Goal: Information Seeking & Learning: Learn about a topic

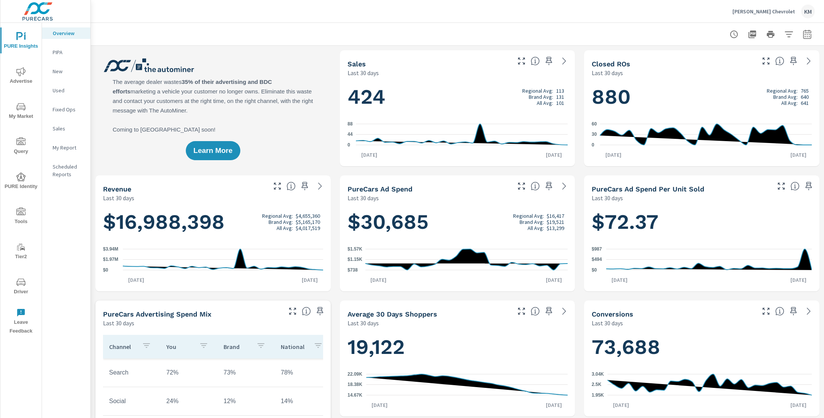
click at [18, 109] on icon "nav menu" at bounding box center [20, 106] width 9 height 7
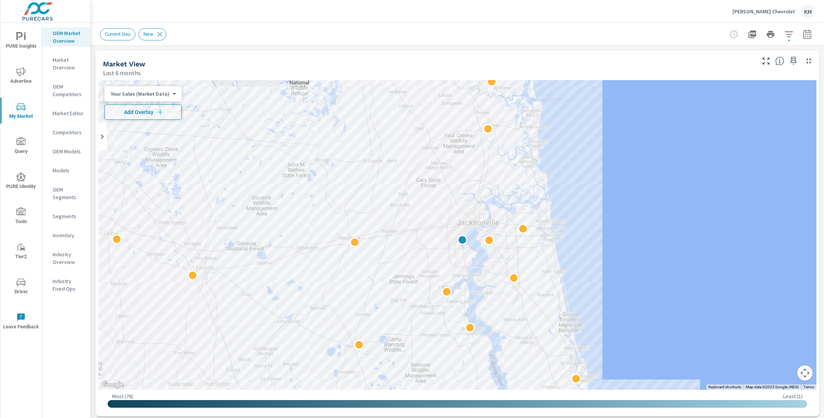
click at [787, 36] on icon "button" at bounding box center [789, 34] width 9 height 9
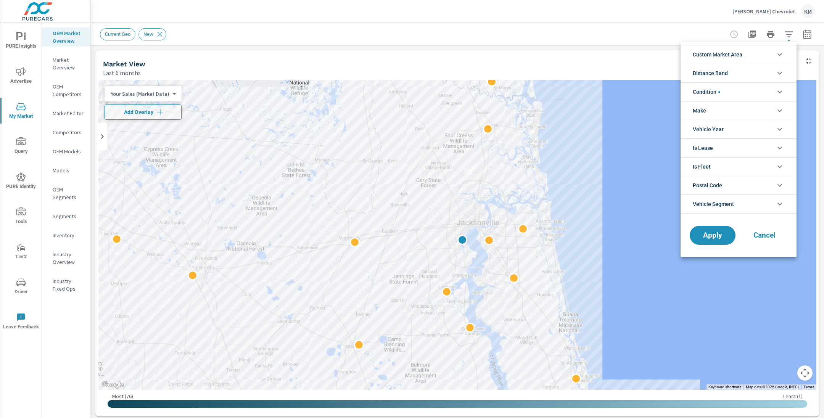
click at [745, 52] on li "Custom Market Area" at bounding box center [739, 54] width 116 height 19
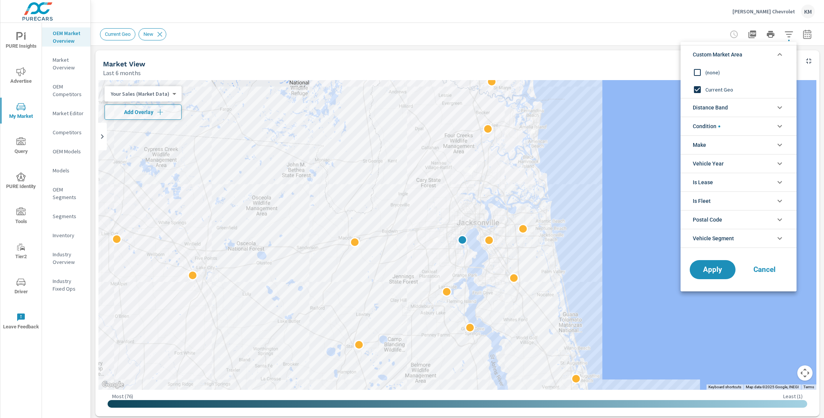
click at [710, 71] on span "(none)" at bounding box center [748, 72] width 84 height 9
click at [728, 105] on span "Distance Band" at bounding box center [710, 107] width 35 height 18
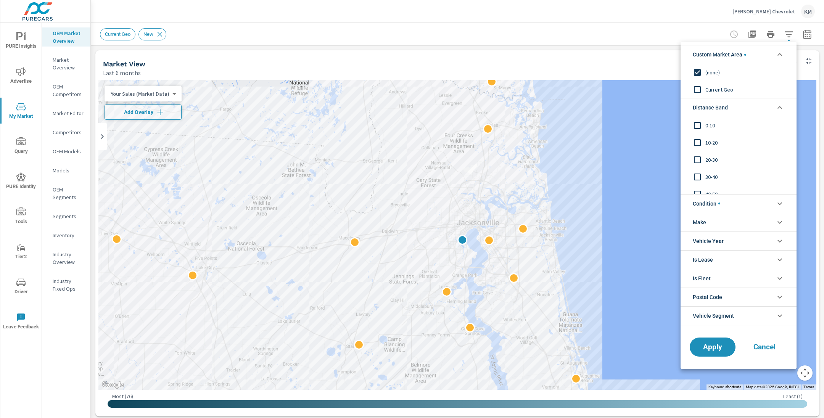
click at [708, 125] on span "0-10" at bounding box center [748, 125] width 84 height 9
click at [708, 139] on span "10-20" at bounding box center [748, 142] width 84 height 9
click at [705, 155] on input "filter options" at bounding box center [698, 160] width 16 height 16
click at [701, 346] on span "Apply" at bounding box center [712, 346] width 31 height 7
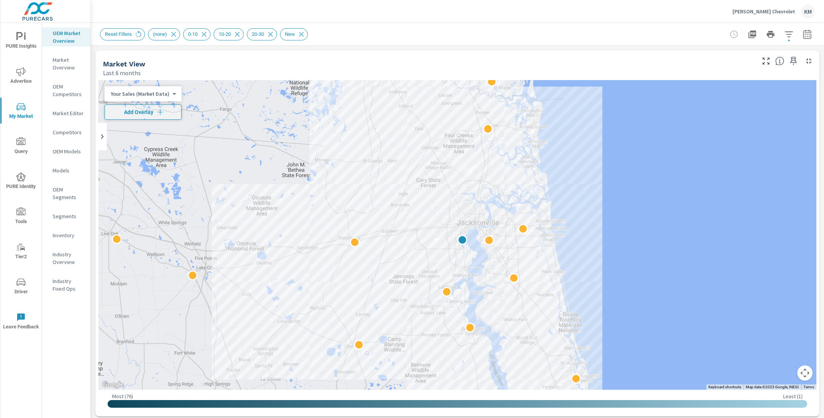
click at [578, 27] on div "Reset Filters (none) 0-10 10-20 20-30 New" at bounding box center [457, 34] width 715 height 23
click at [812, 31] on icon "button" at bounding box center [807, 34] width 9 height 9
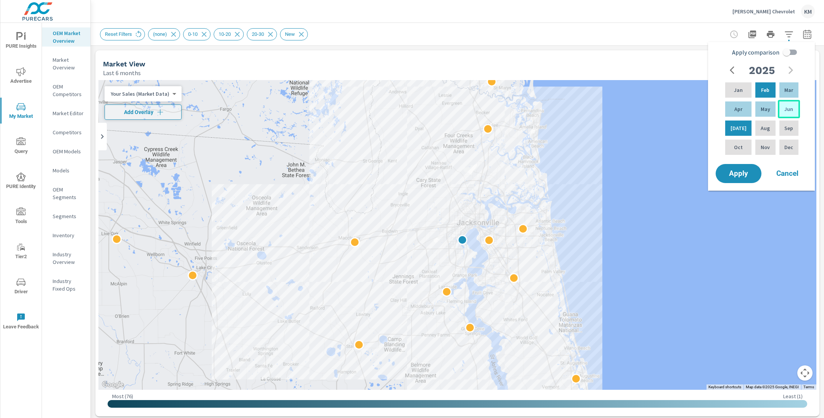
click at [785, 111] on p "Jun" at bounding box center [789, 109] width 9 height 8
click at [740, 91] on p "Jan" at bounding box center [738, 90] width 9 height 8
click at [785, 50] on input "Apply comparison" at bounding box center [787, 52] width 44 height 15
checkbox input "true"
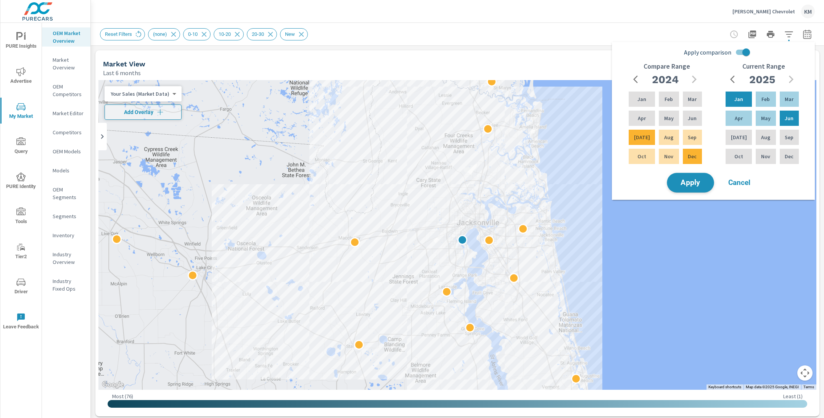
click at [692, 188] on button "Apply" at bounding box center [690, 183] width 47 height 20
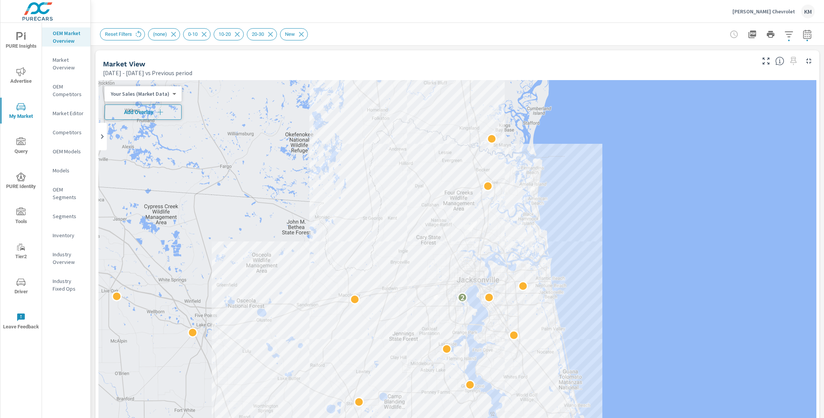
click at [148, 113] on span "Add Overlay" at bounding box center [143, 112] width 70 height 8
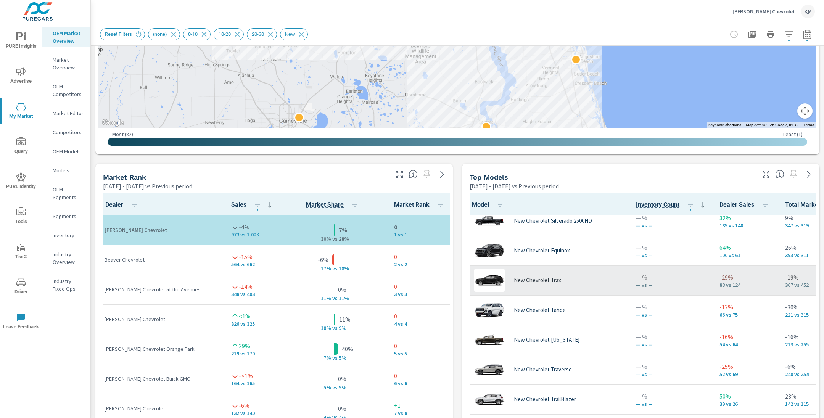
scroll to position [45, 0]
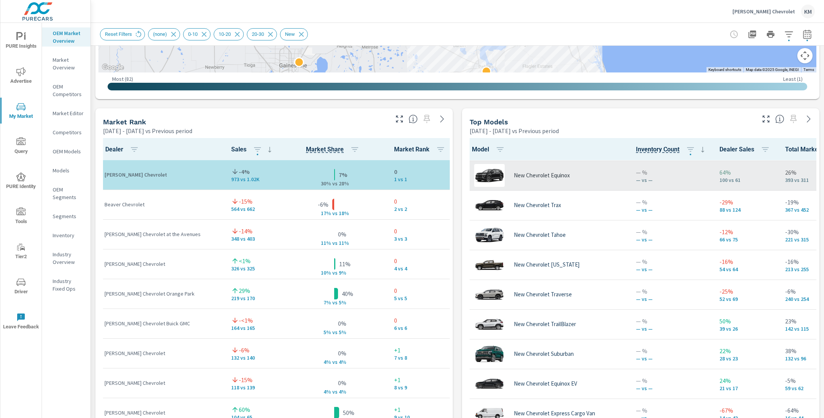
scroll to position [73, 0]
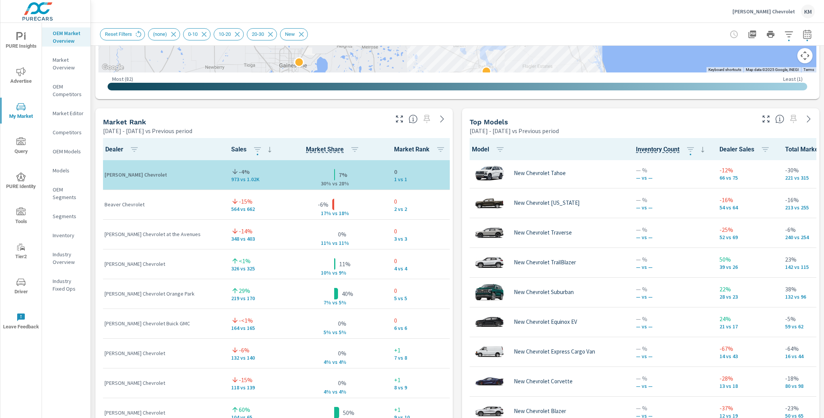
scroll to position [129, 0]
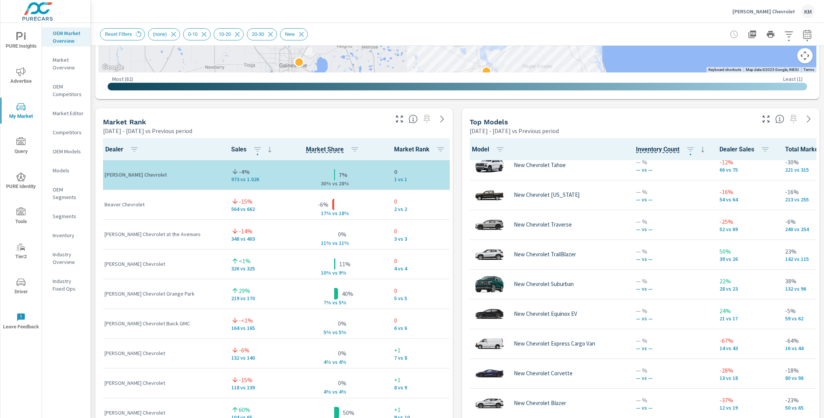
scroll to position [174, 0]
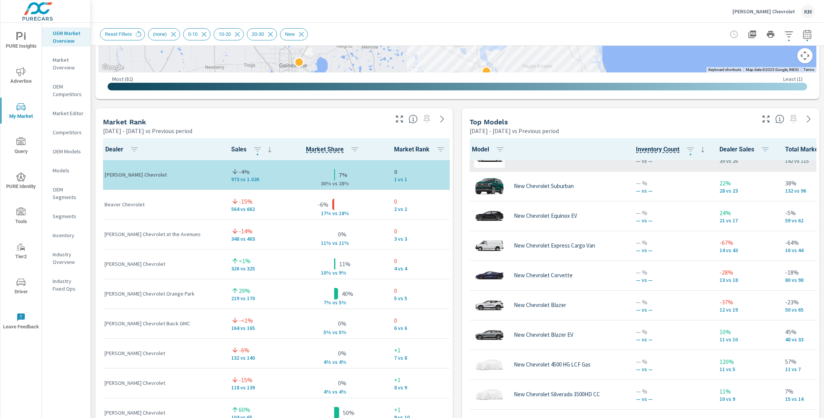
scroll to position [228, 0]
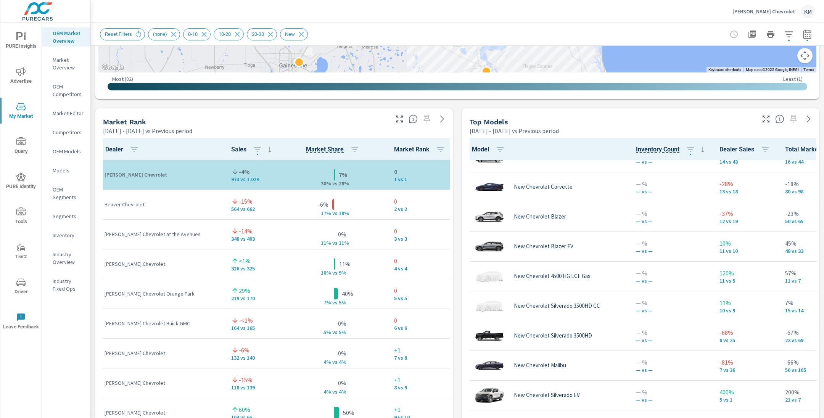
scroll to position [316, 0]
click at [455, 205] on div "Market View [DATE] - [DATE] vs Previous period ← Move left → Move right ↑ Move …" at bounding box center [458, 267] width 734 height 1307
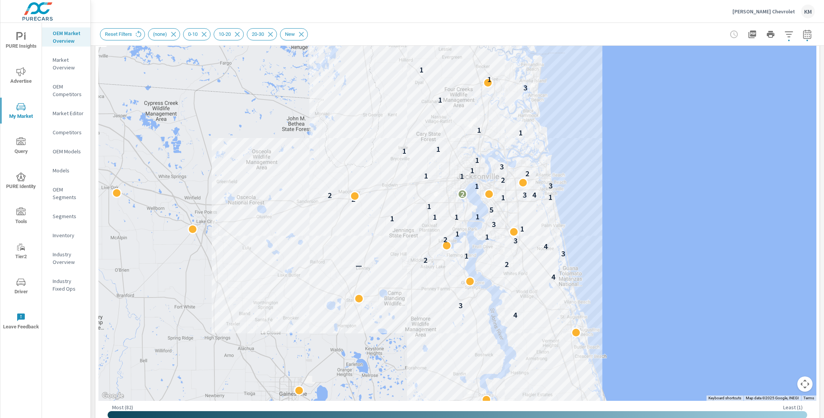
scroll to position [98, 0]
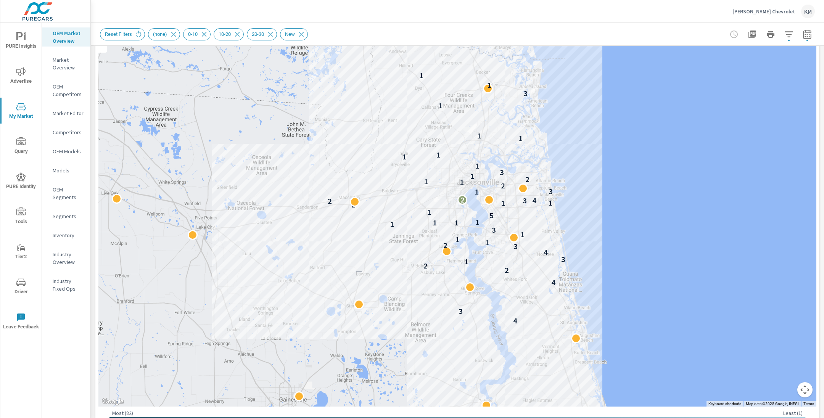
click at [787, 34] on icon "button" at bounding box center [789, 34] width 8 height 6
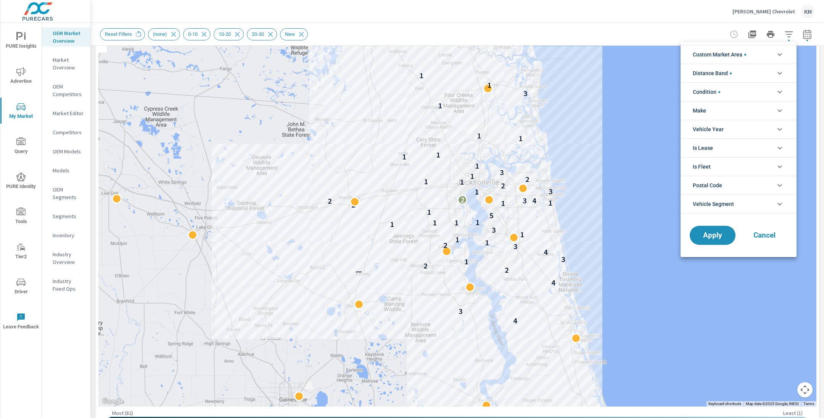
click at [723, 51] on span "Custom Market Area" at bounding box center [719, 54] width 53 height 18
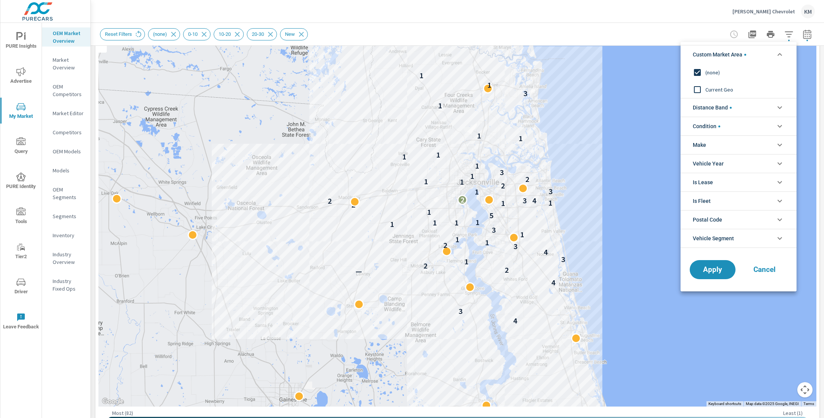
click at [692, 27] on div at bounding box center [412, 209] width 824 height 418
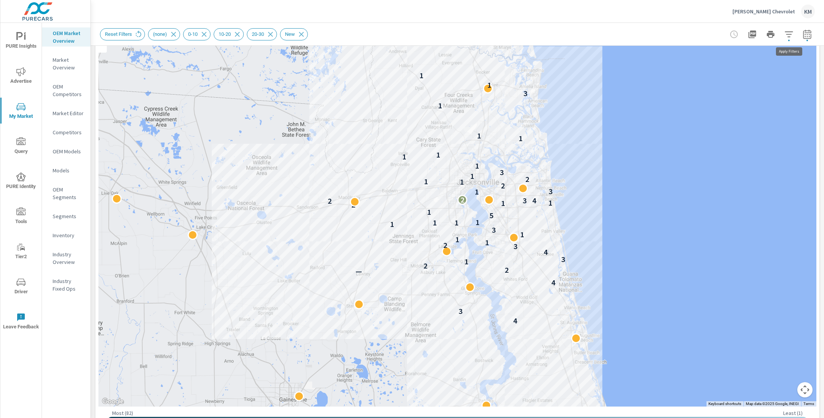
click at [787, 40] on button "button" at bounding box center [789, 34] width 15 height 15
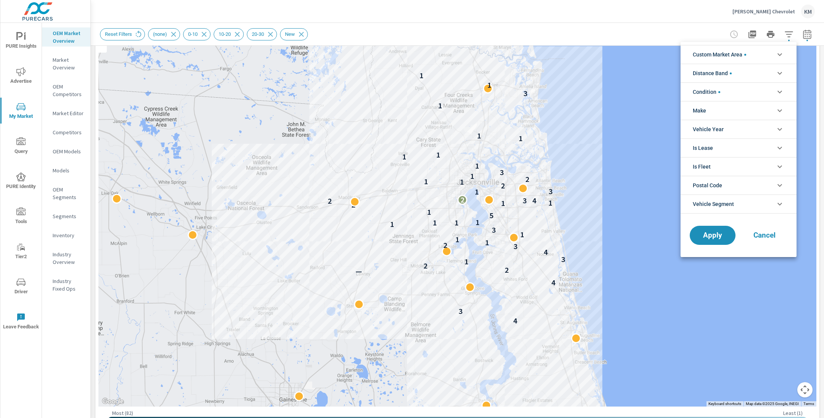
click at [730, 56] on span "Custom Market Area" at bounding box center [719, 54] width 53 height 18
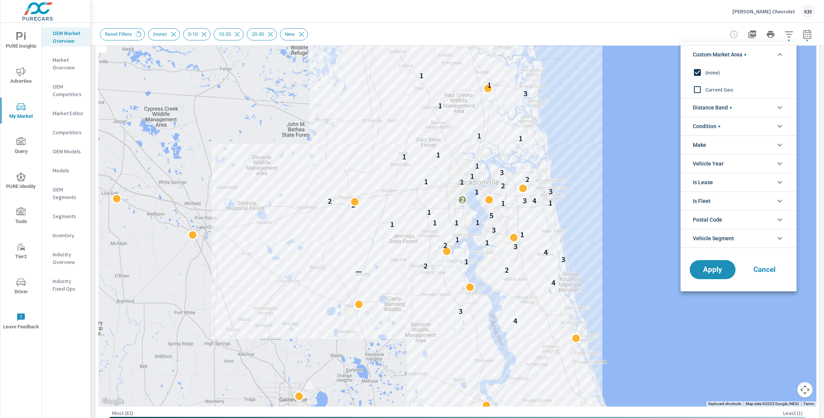
click at [666, 33] on div at bounding box center [412, 209] width 824 height 418
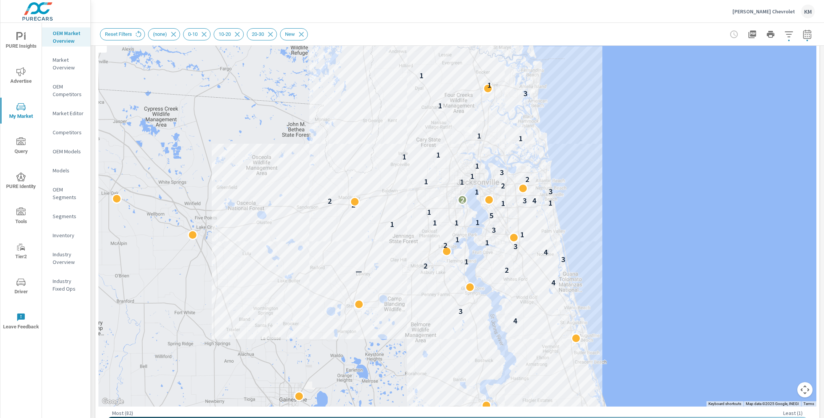
click at [21, 180] on icon "nav menu" at bounding box center [20, 177] width 9 height 9
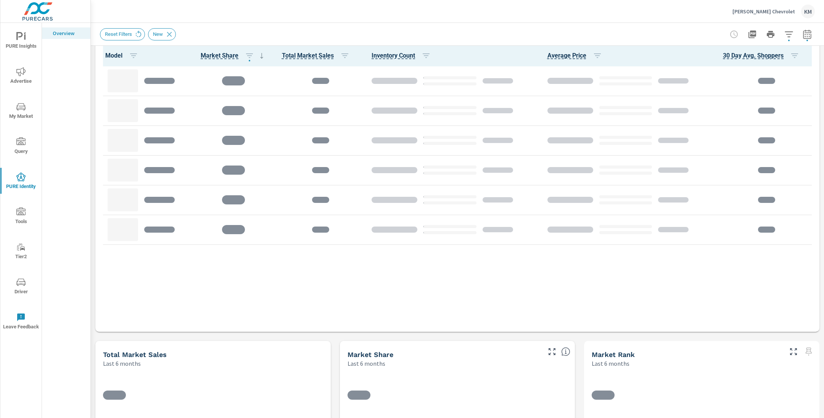
scroll to position [385, 0]
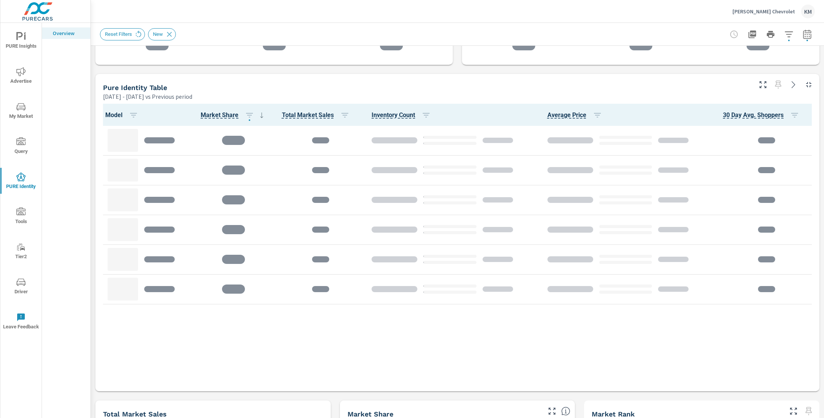
click at [458, 87] on div "Pure Identity Table" at bounding box center [427, 87] width 648 height 9
click at [440, 93] on div "[DATE] - [DATE] vs Previous period" at bounding box center [427, 96] width 648 height 9
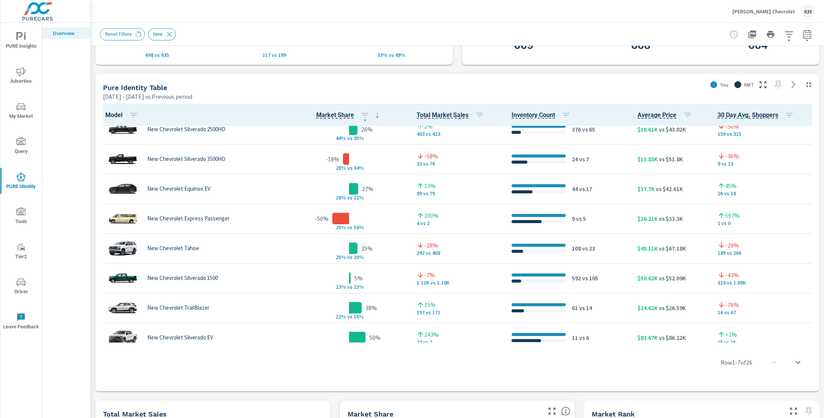
scroll to position [180, 0]
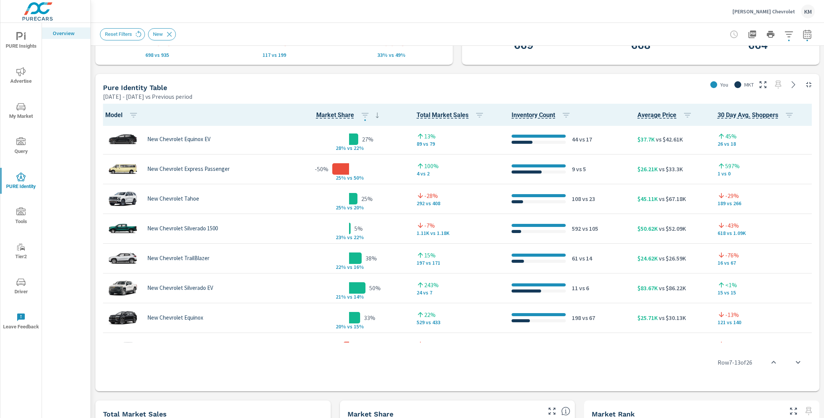
scroll to position [240, 0]
drag, startPoint x: 608, startPoint y: 227, endPoint x: 533, endPoint y: 225, distance: 74.8
click at [533, 225] on div "592 vs 105" at bounding box center [569, 227] width 114 height 9
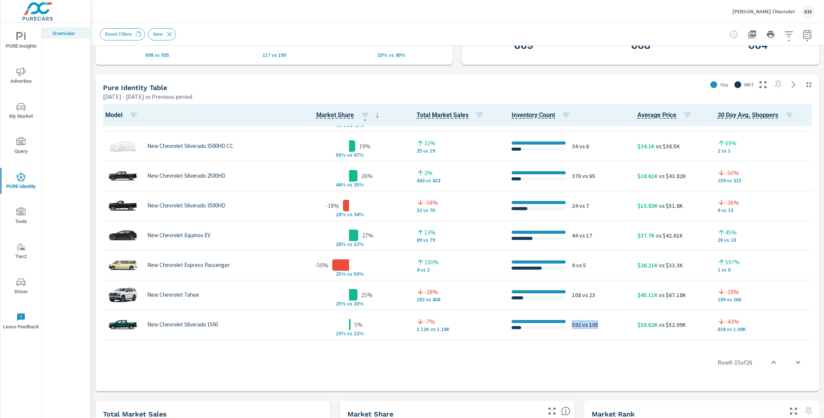
scroll to position [81, 0]
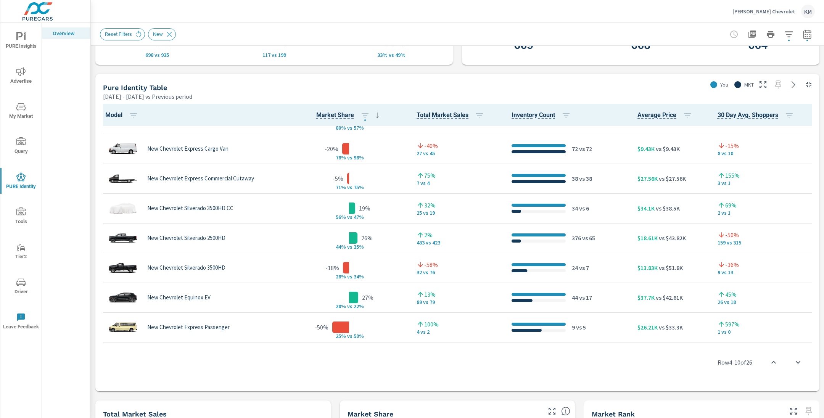
click at [673, 86] on div "Pure Identity Table" at bounding box center [403, 87] width 601 height 9
drag, startPoint x: 220, startPoint y: 94, endPoint x: 110, endPoint y: 92, distance: 110.3
click at [110, 92] on div "[DATE] - [DATE] vs Previous period" at bounding box center [403, 96] width 601 height 9
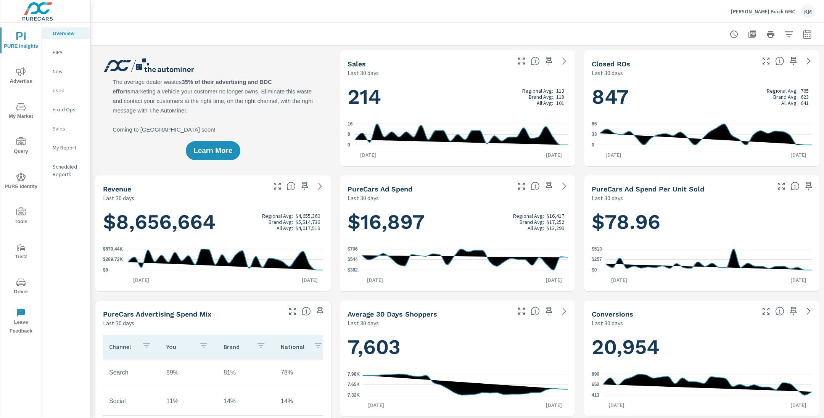
click at [23, 113] on span "My Market" at bounding box center [21, 111] width 37 height 19
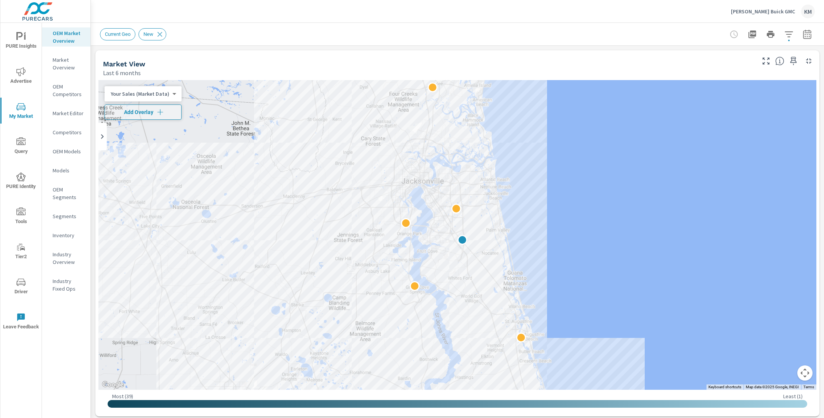
click at [786, 32] on icon "button" at bounding box center [789, 34] width 8 height 6
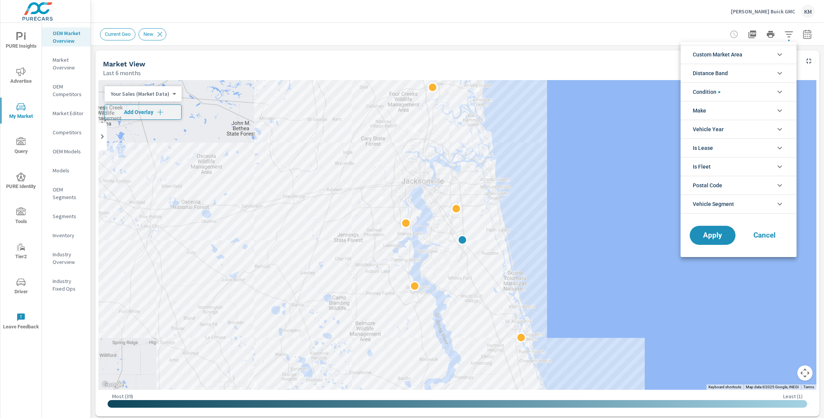
click at [728, 52] on span "Custom Market Area" at bounding box center [718, 54] width 50 height 18
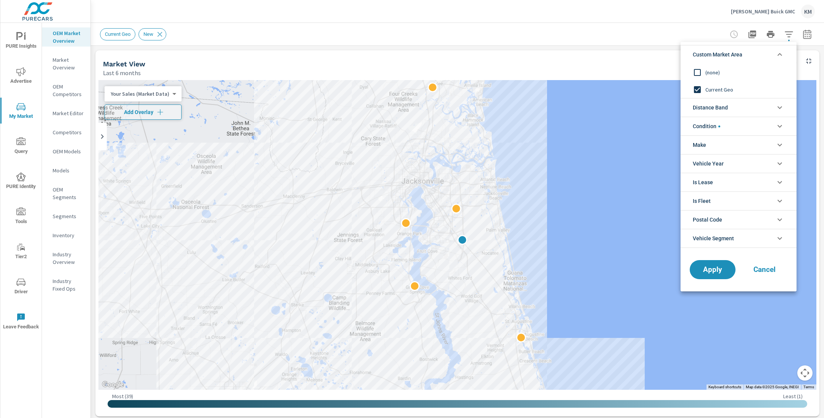
click at [707, 72] on span "(none)" at bounding box center [748, 72] width 84 height 9
click at [729, 111] on li "Distance Band" at bounding box center [739, 107] width 116 height 19
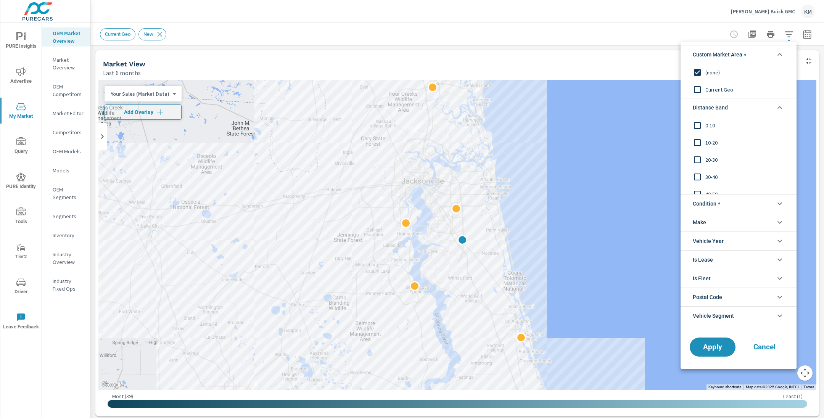
click at [715, 130] on div "0-10" at bounding box center [738, 125] width 114 height 17
click at [711, 139] on span "10-20" at bounding box center [748, 142] width 84 height 9
click at [706, 157] on span "20-30" at bounding box center [748, 159] width 84 height 9
click at [704, 341] on button "Apply" at bounding box center [712, 347] width 47 height 20
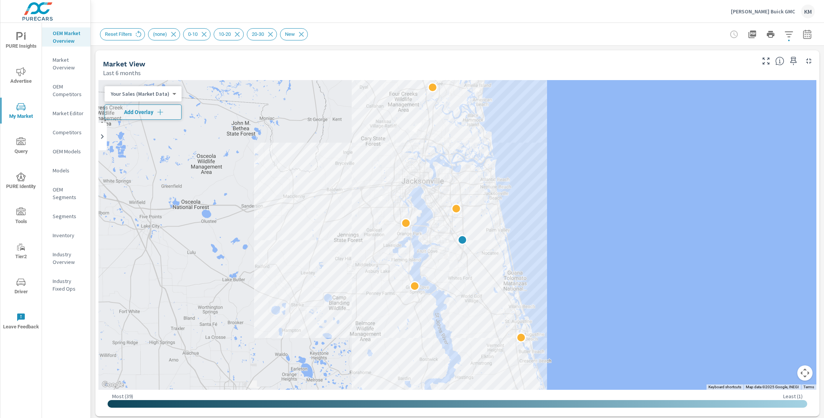
click at [805, 34] on icon "button" at bounding box center [807, 34] width 9 height 9
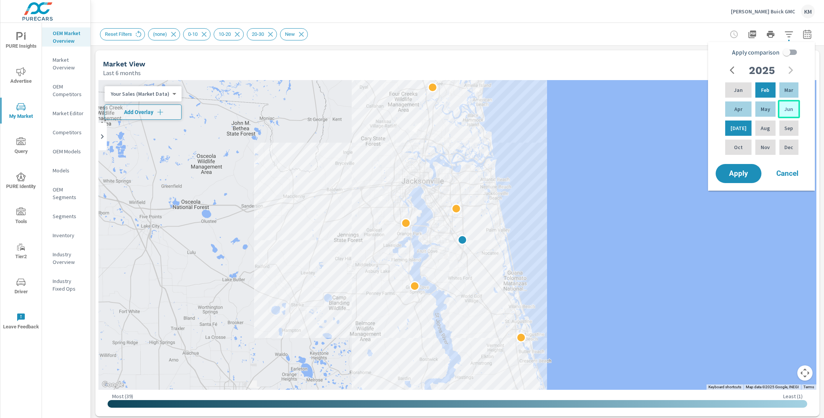
click at [785, 105] on div "Jun" at bounding box center [789, 109] width 22 height 18
click at [737, 92] on p "Jan" at bounding box center [738, 90] width 9 height 8
click at [784, 53] on input "Apply comparison" at bounding box center [787, 52] width 44 height 15
checkbox input "true"
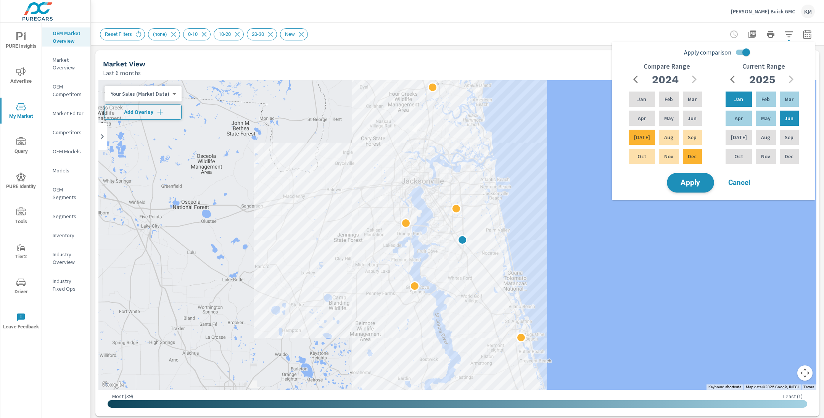
click at [701, 182] on span "Apply" at bounding box center [690, 182] width 31 height 7
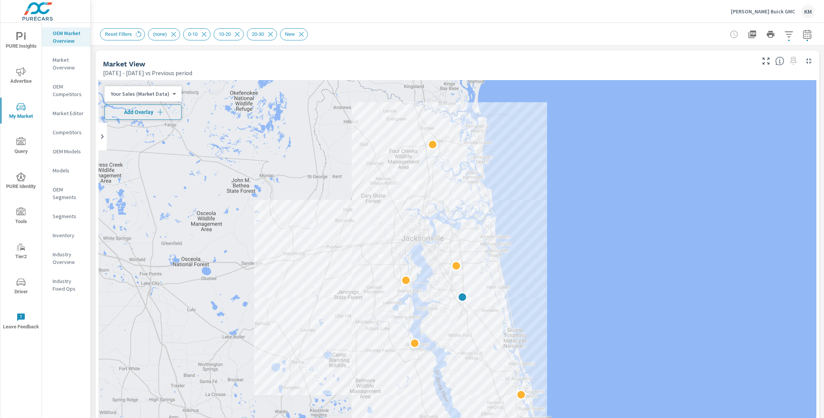
click at [164, 112] on span "Add Overlay" at bounding box center [143, 112] width 70 height 8
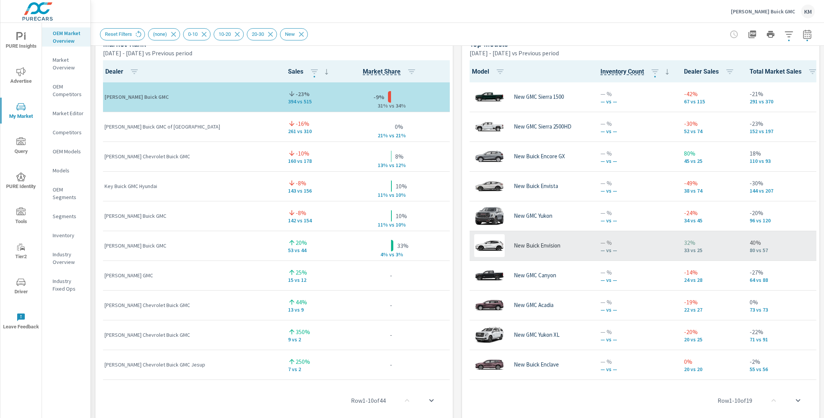
scroll to position [114, 0]
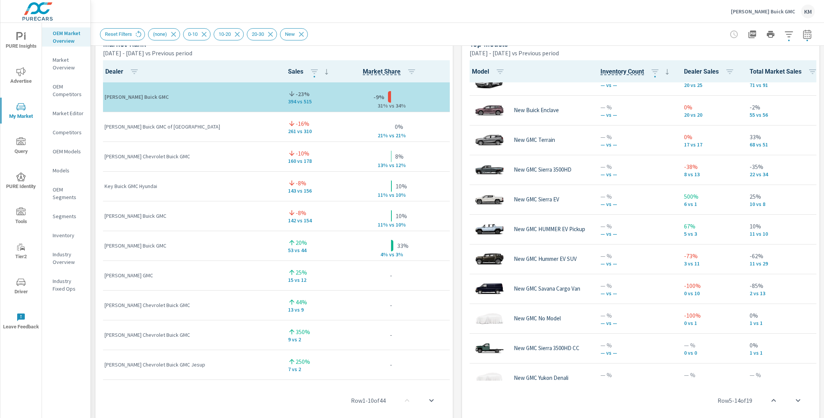
scroll to position [264, 0]
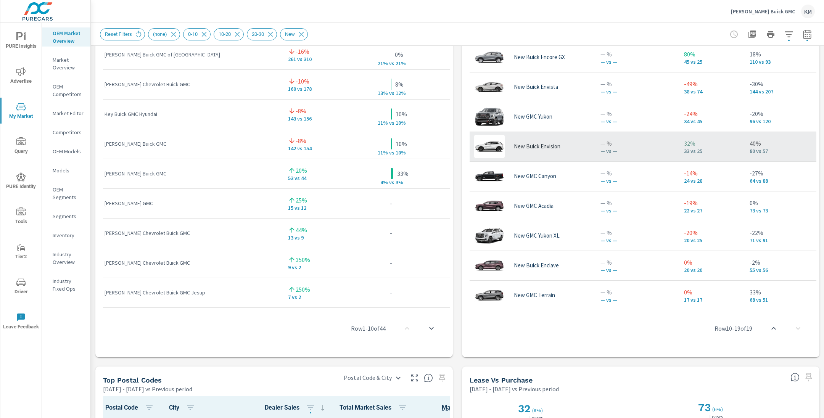
scroll to position [26, 0]
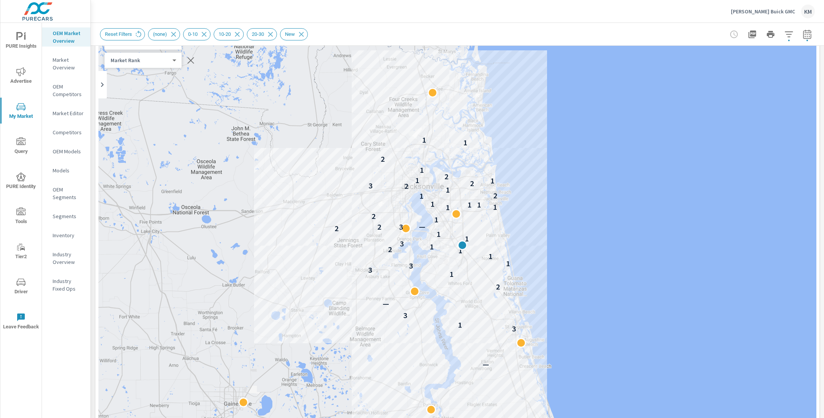
scroll to position [49, 0]
click at [376, 37] on div "Reset Filters (none) 0-10 10-20 20-30 New" at bounding box center [404, 34] width 608 height 12
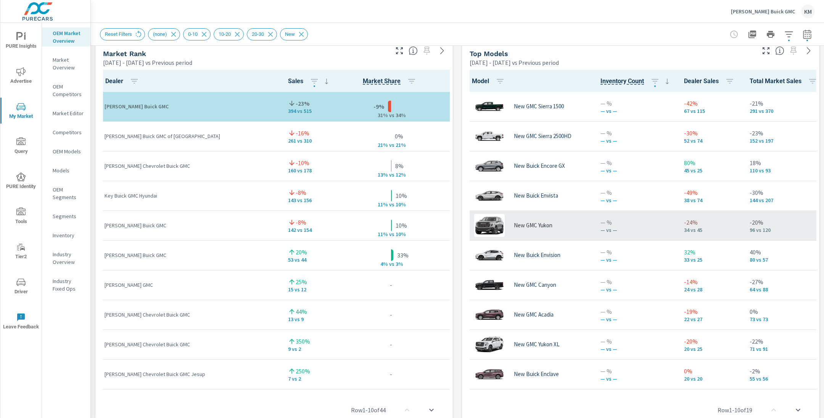
scroll to position [478, 0]
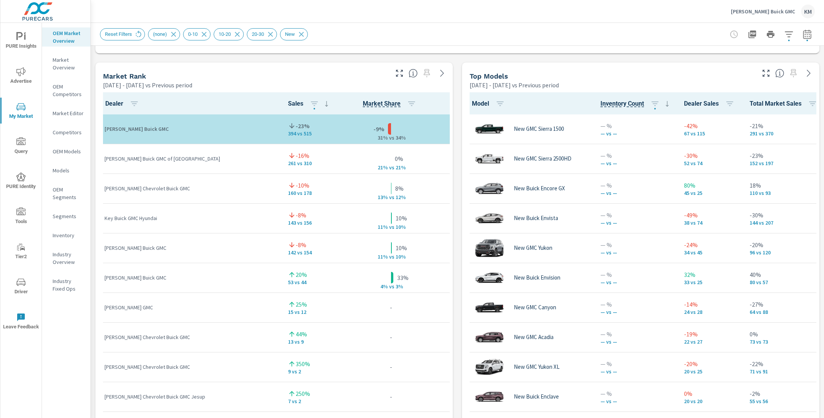
click at [20, 182] on span "PURE Identity" at bounding box center [21, 182] width 37 height 19
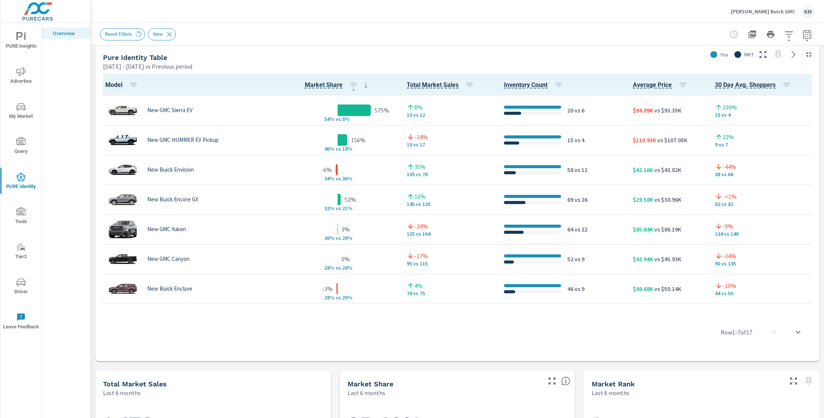
click at [379, 56] on div "Pure Identity Table" at bounding box center [403, 57] width 601 height 9
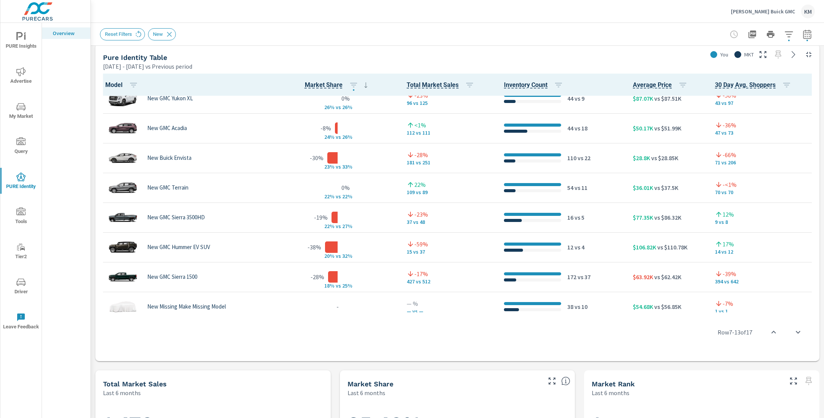
scroll to position [251, 0]
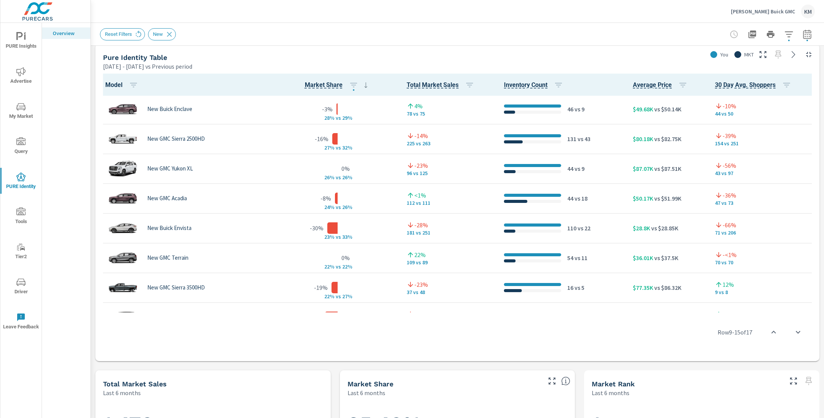
scroll to position [177, 0]
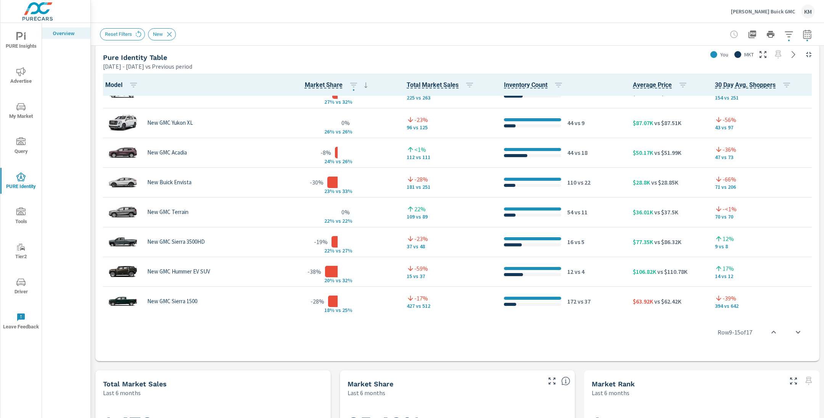
scroll to position [287, 0]
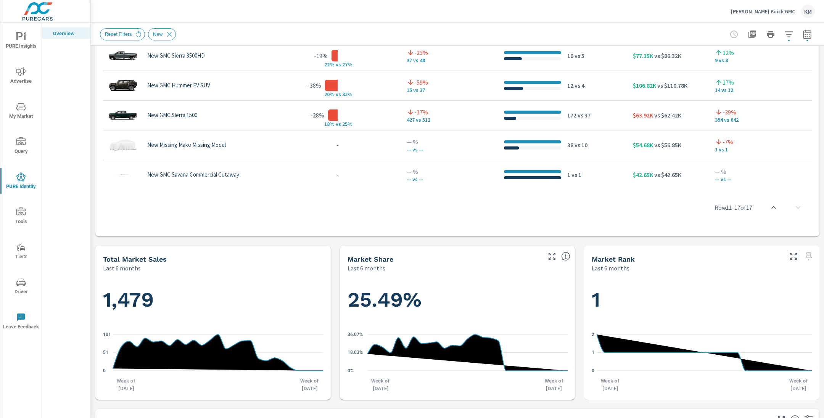
scroll to position [545, 0]
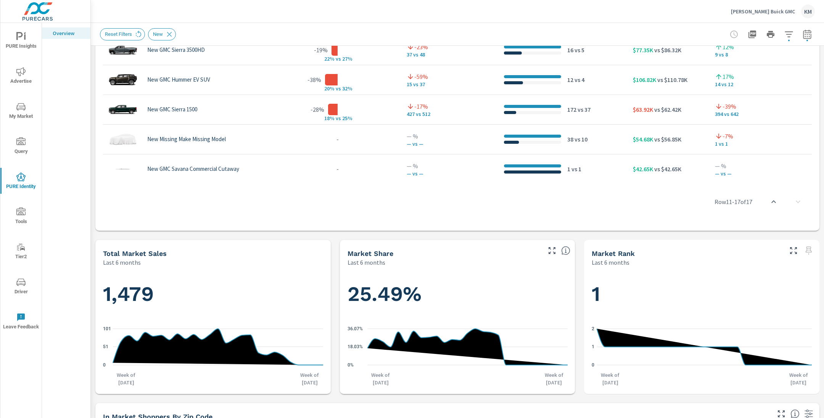
click at [225, 106] on div "New GMC Sierra 1500" at bounding box center [187, 109] width 164 height 23
drag, startPoint x: 739, startPoint y: 112, endPoint x: 710, endPoint y: 103, distance: 30.5
click at [710, 103] on td "-39% 394 vs 642" at bounding box center [763, 110] width 108 height 30
click at [628, 208] on div "Row 11 - 17 of 17" at bounding box center [457, 202] width 718 height 46
drag, startPoint x: 682, startPoint y: 110, endPoint x: 622, endPoint y: 112, distance: 59.6
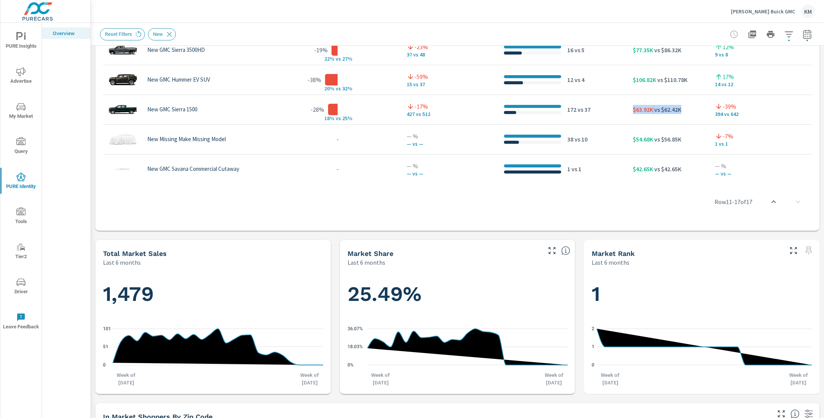
click at [622, 112] on tr "New GMC Sierra 1500 -28% 18% v s 25% -17% 427 vs 512 172 vs 37 $63.92K vs $62.4…" at bounding box center [457, 110] width 718 height 30
click at [643, 113] on div "$63.92K vs $62.42K" at bounding box center [668, 109] width 70 height 23
drag, startPoint x: 629, startPoint y: 106, endPoint x: 653, endPoint y: 108, distance: 23.7
click at [653, 107] on td "$63.92K vs $62.42K" at bounding box center [668, 110] width 82 height 30
